Goal: Check status: Check status

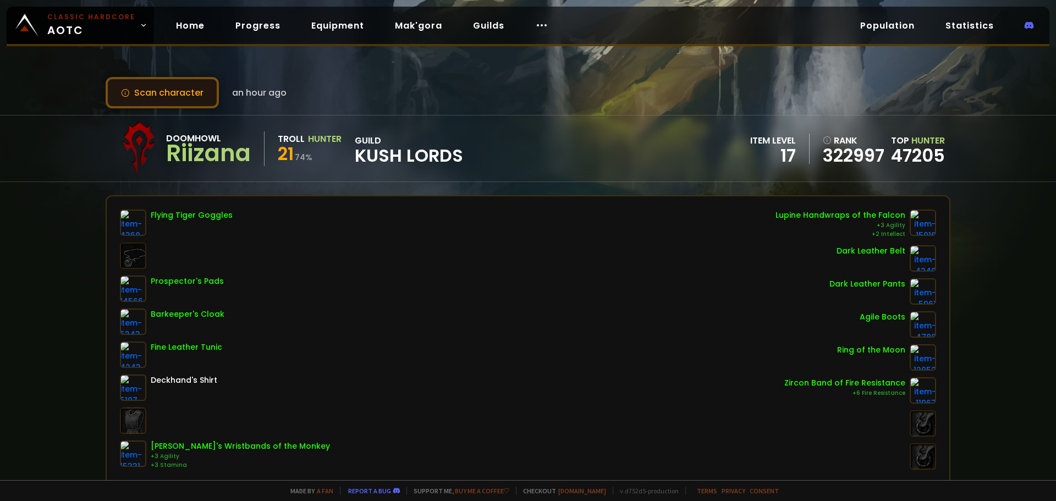
drag, startPoint x: 185, startPoint y: 106, endPoint x: 186, endPoint y: 99, distance: 7.3
click at [185, 106] on button "Scan character" at bounding box center [162, 92] width 113 height 31
click at [186, 99] on button "Scan character" at bounding box center [162, 92] width 113 height 31
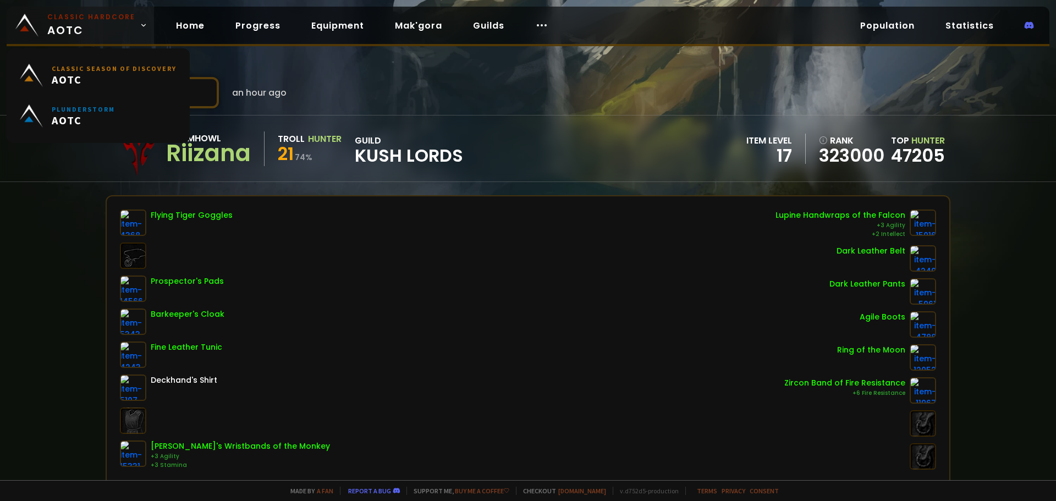
click at [97, 16] on small "Classic Hardcore" at bounding box center [91, 17] width 88 height 10
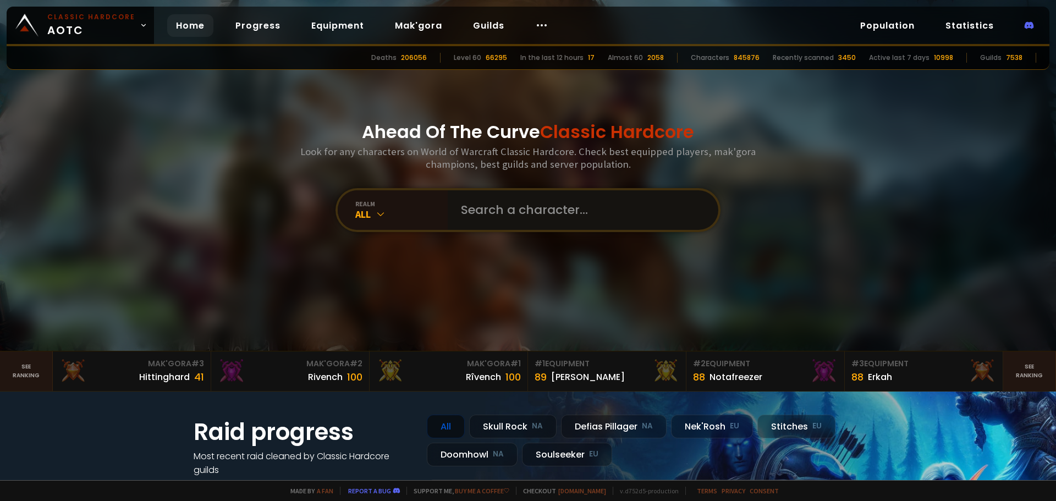
click at [519, 221] on input "text" at bounding box center [579, 210] width 251 height 40
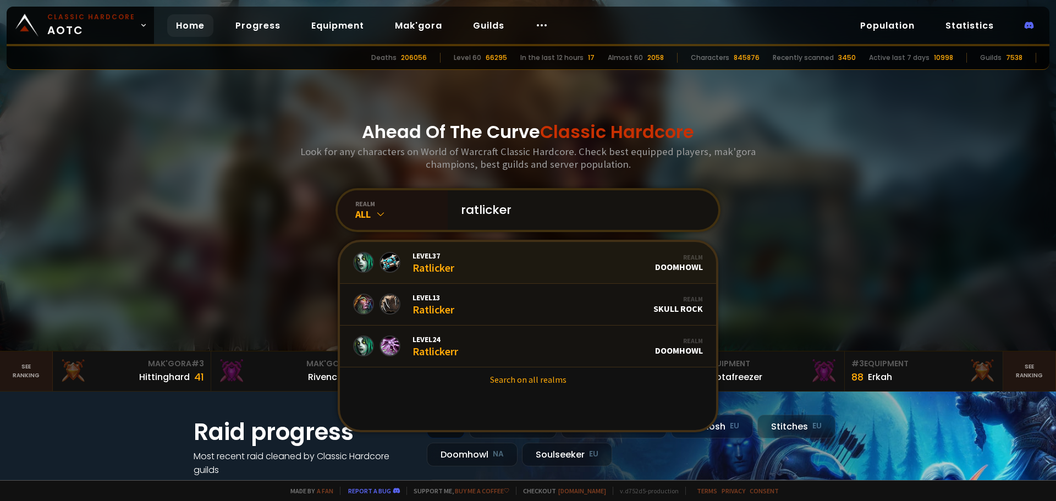
type input "ratlicker"
click at [488, 272] on link "Level 37 Ratlicker Realm Doomhowl" at bounding box center [528, 263] width 376 height 42
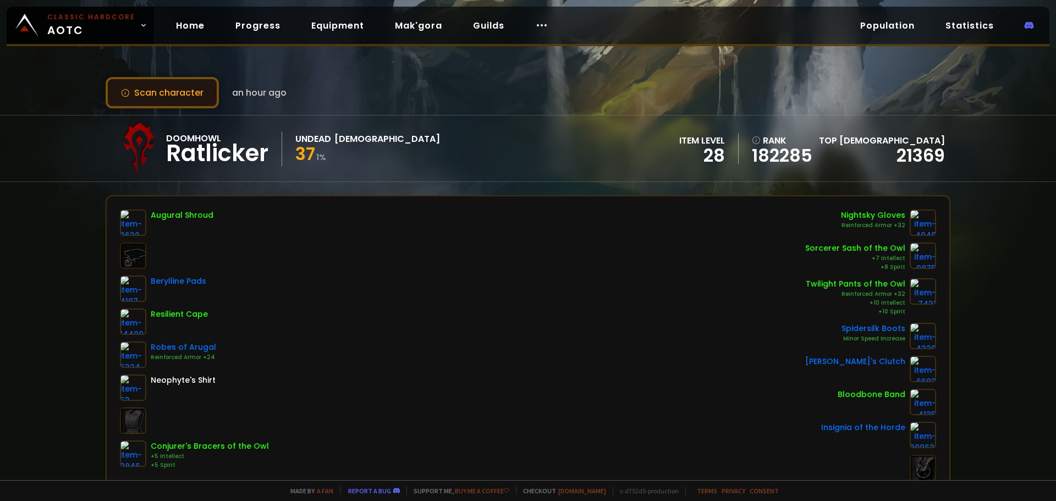
click at [194, 96] on button "Scan character" at bounding box center [162, 92] width 113 height 31
click at [209, 104] on button "Scan character" at bounding box center [162, 92] width 113 height 31
click at [170, 90] on button "Scan character" at bounding box center [162, 92] width 113 height 31
click at [171, 89] on button "Scan character" at bounding box center [162, 92] width 113 height 31
click at [186, 87] on button "Scan character" at bounding box center [162, 92] width 113 height 31
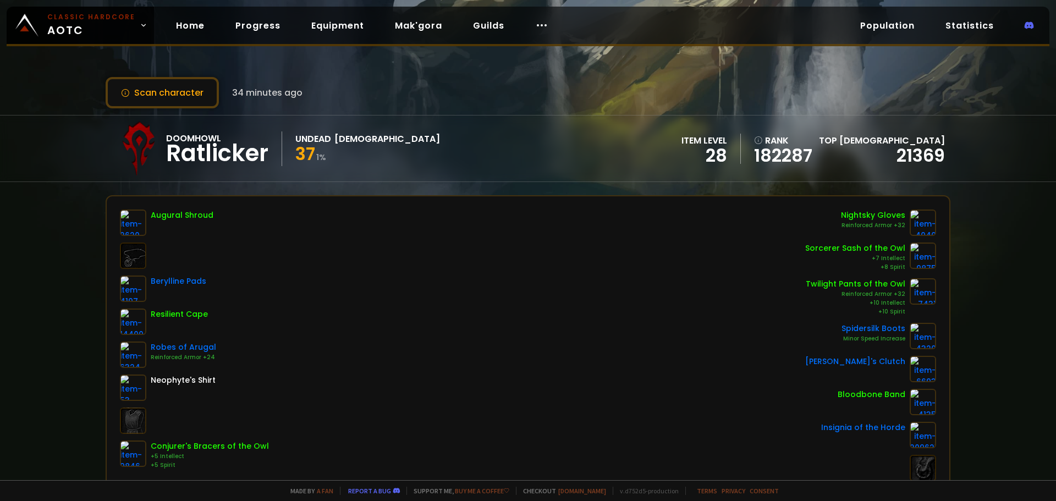
click at [207, 109] on div "Scan character 34 minutes ago Doomhowl Ratlicker Undead Priest 37 1 % item leve…" at bounding box center [528, 240] width 1056 height 480
click at [204, 105] on button "Scan character" at bounding box center [162, 92] width 113 height 31
